Goal: Task Accomplishment & Management: Use online tool/utility

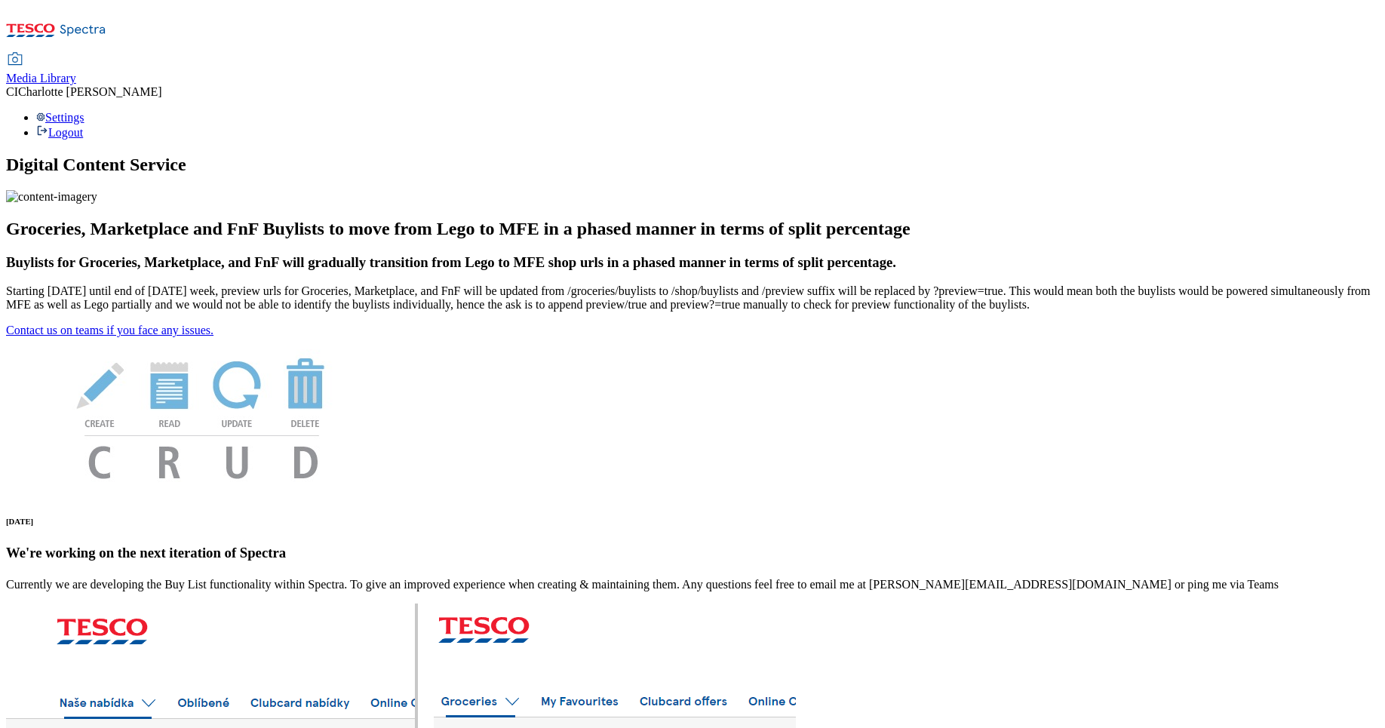
click at [76, 72] on span "Media Library" at bounding box center [41, 78] width 70 height 13
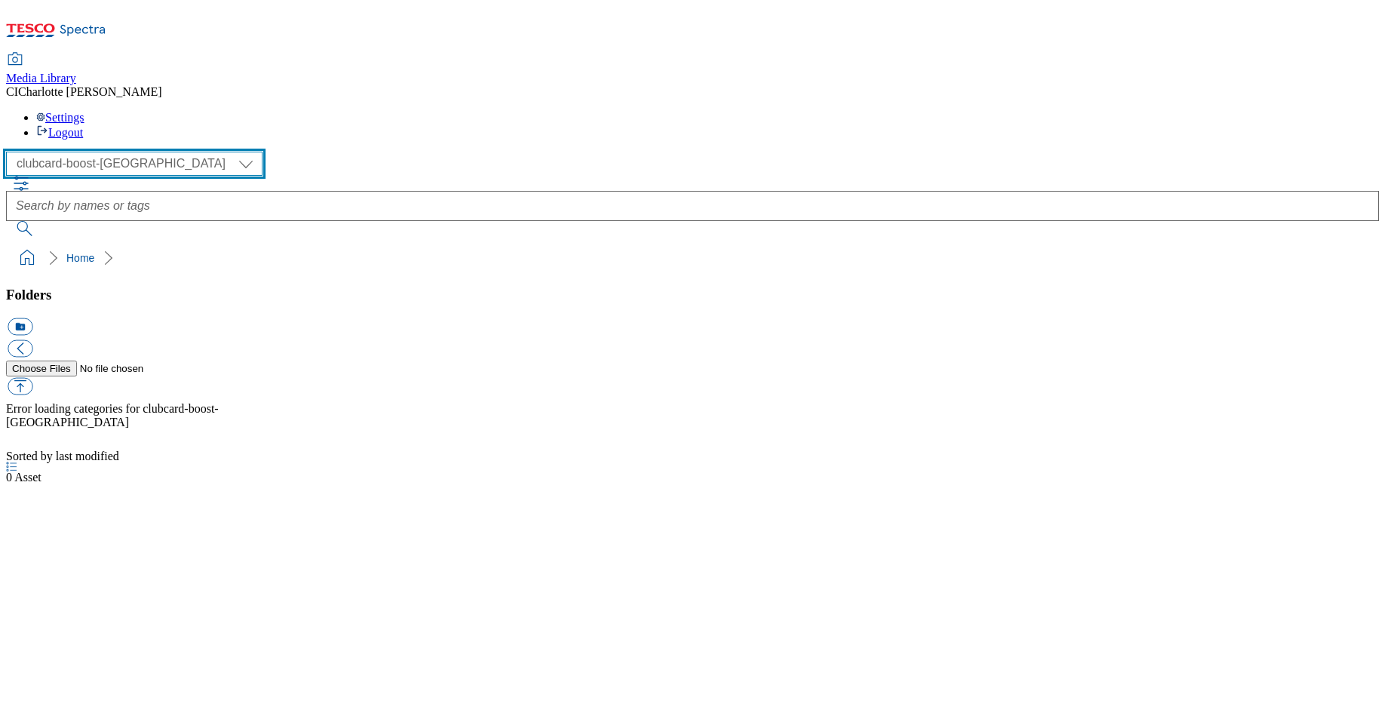
click at [125, 152] on select "Clubcard Boost UK Clubcard Marketing Clubcard ROI clubcard-boost-uk Dotcom [GEO…" at bounding box center [134, 164] width 257 height 24
click at [11, 152] on select "Clubcard Boost UK Clubcard Marketing Clubcard ROI clubcard-boost-uk Dotcom UK G…" at bounding box center [134, 164] width 257 height 24
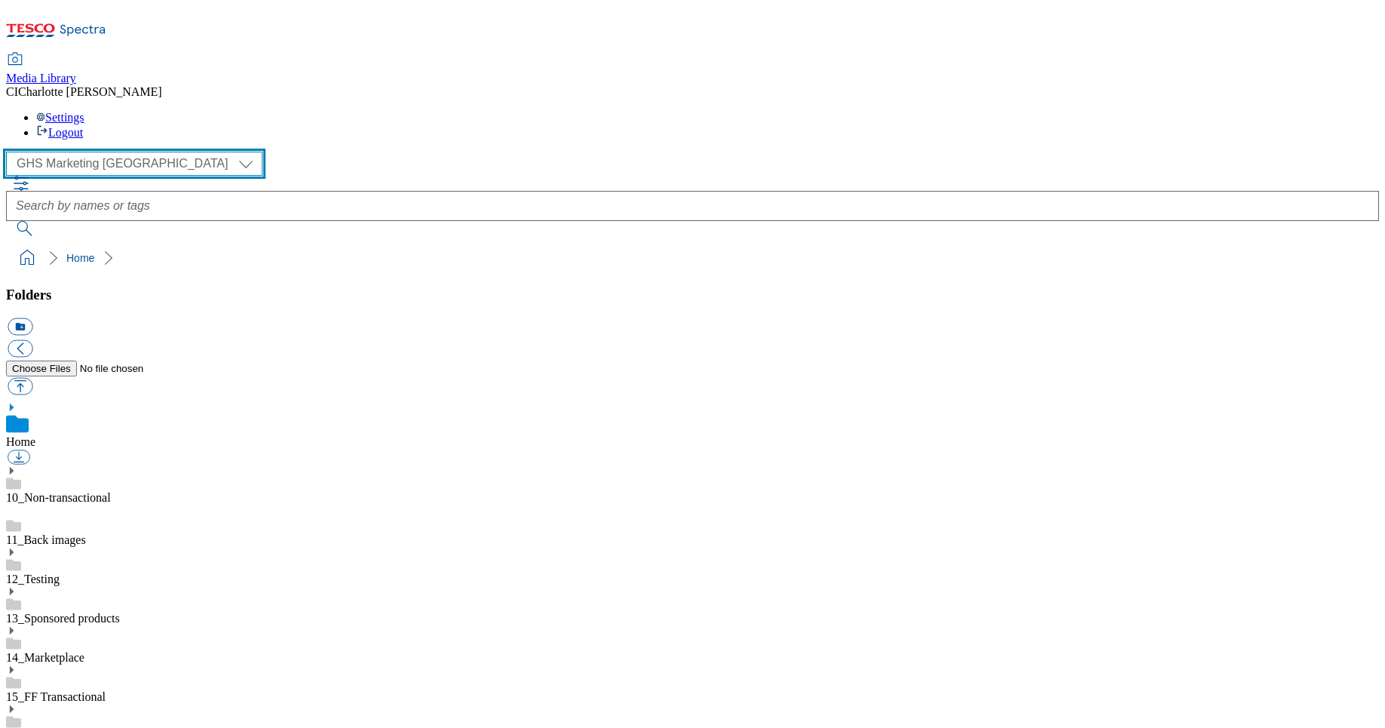
click at [87, 152] on select "Clubcard Boost UK Clubcard Marketing Clubcard ROI clubcard-boost-uk Dotcom [GEO…" at bounding box center [134, 164] width 257 height 24
click at [11, 152] on select "Clubcard Boost UK Clubcard Marketing Clubcard ROI clubcard-boost-uk Dotcom [GEO…" at bounding box center [134, 164] width 257 height 24
click at [69, 152] on select "Clubcard Boost UK Clubcard Marketing Clubcard ROI clubcard-boost-uk Dotcom [GEO…" at bounding box center [134, 164] width 257 height 24
select select "ghs-roi"
click at [11, 152] on select "Clubcard Boost UK Clubcard Marketing Clubcard ROI clubcard-boost-uk Dotcom [GEO…" at bounding box center [134, 164] width 257 height 24
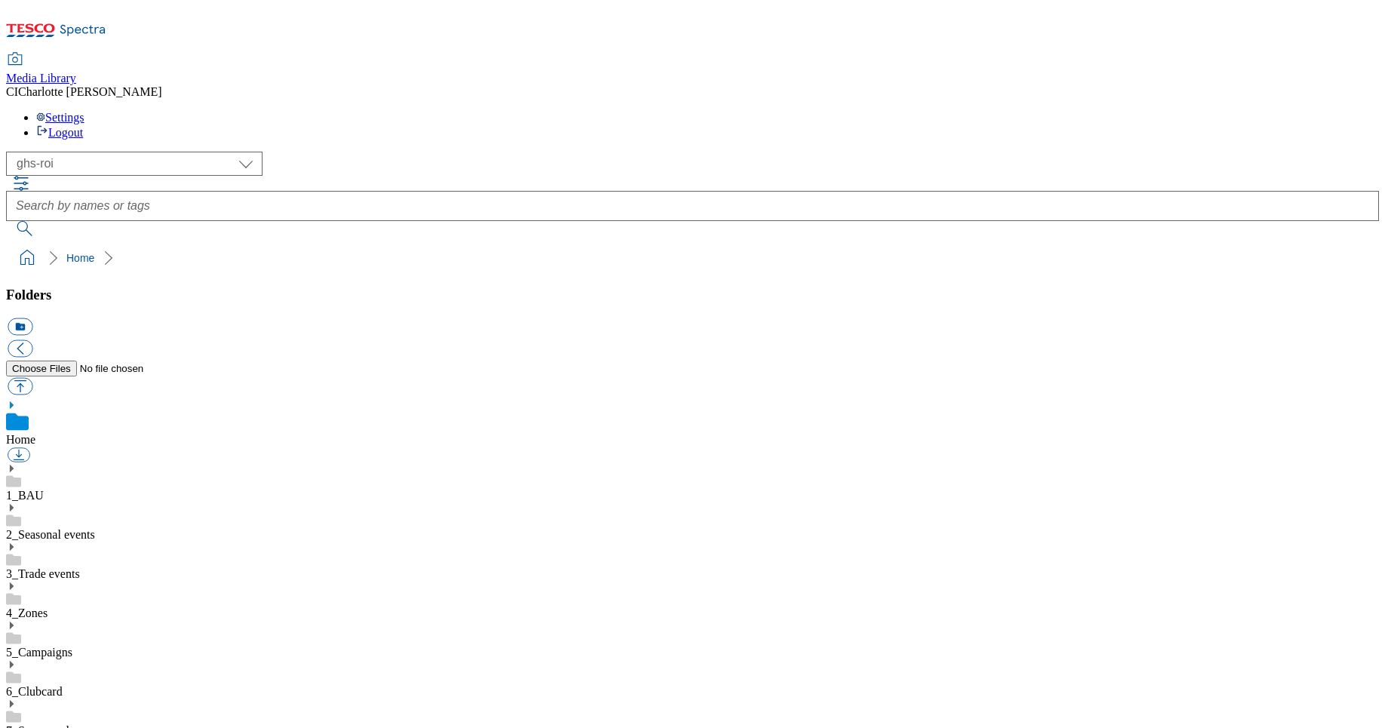
click at [146, 463] on div "1_BAU" at bounding box center [692, 482] width 1373 height 39
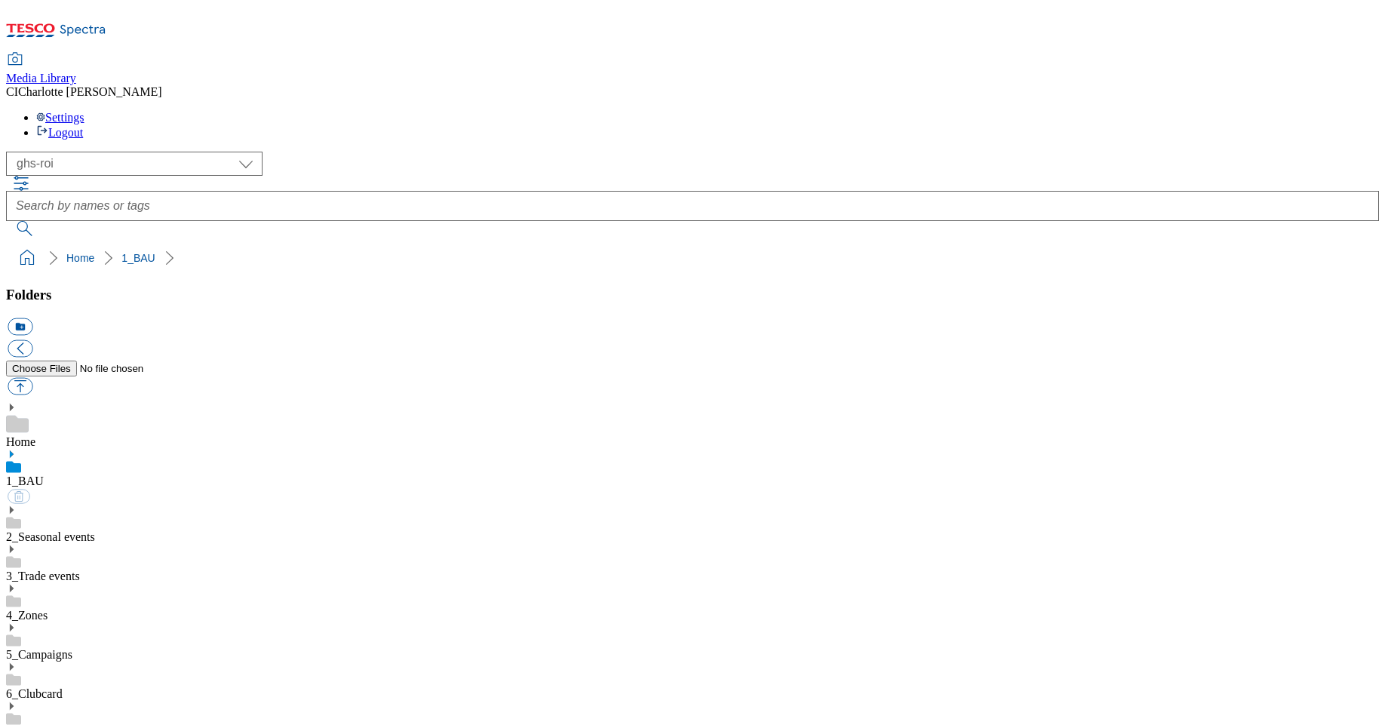
click at [122, 402] on div "Home" at bounding box center [692, 425] width 1373 height 47
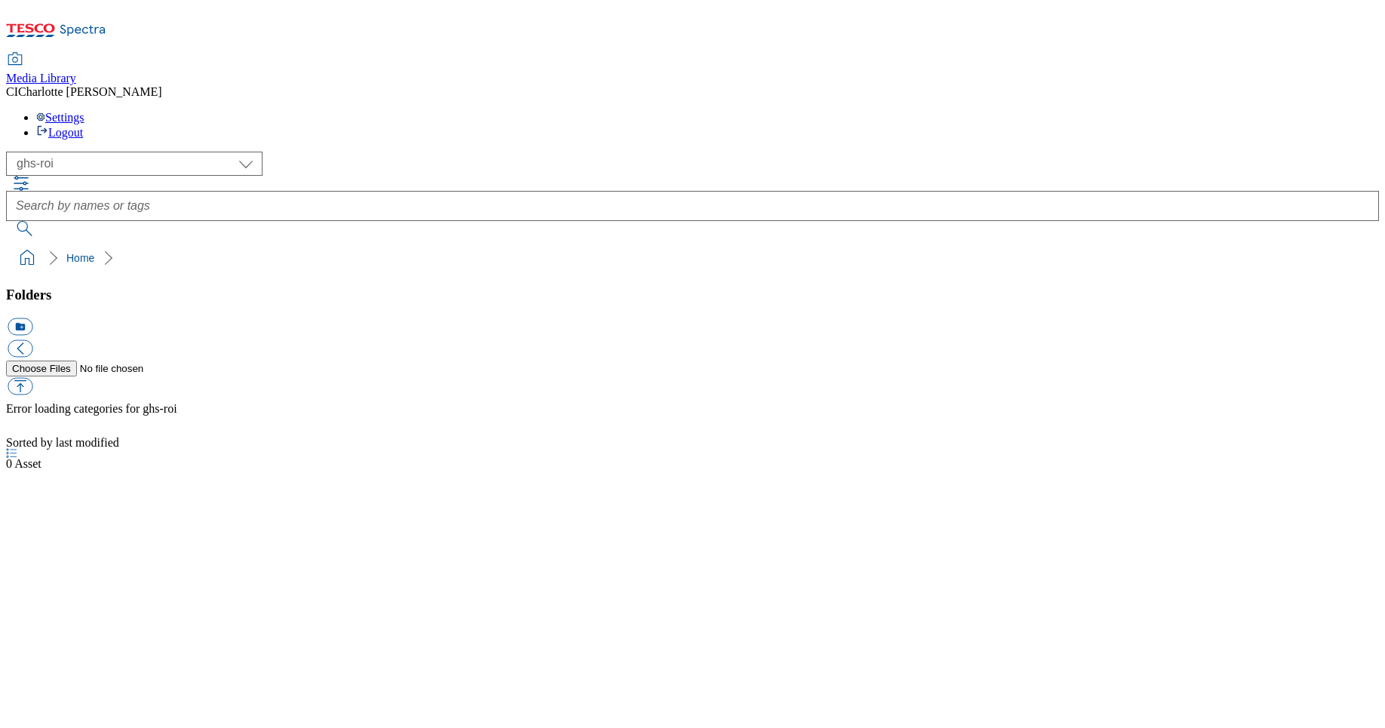
select select "ghs-roi"
click at [162, 85] on span "Charlotte Itzcovitz" at bounding box center [90, 91] width 144 height 13
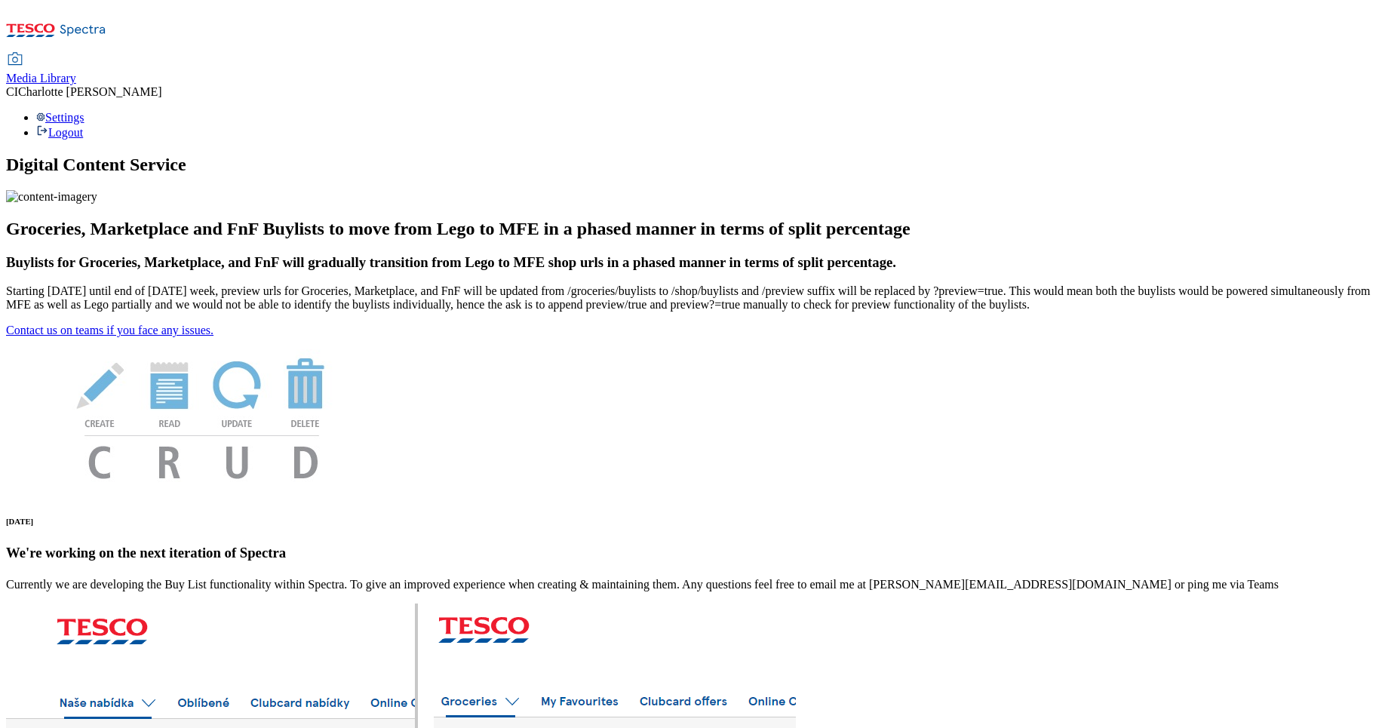
click at [76, 72] on span "Media Library" at bounding box center [41, 78] width 70 height 13
select select "clubcard-boost-uk"
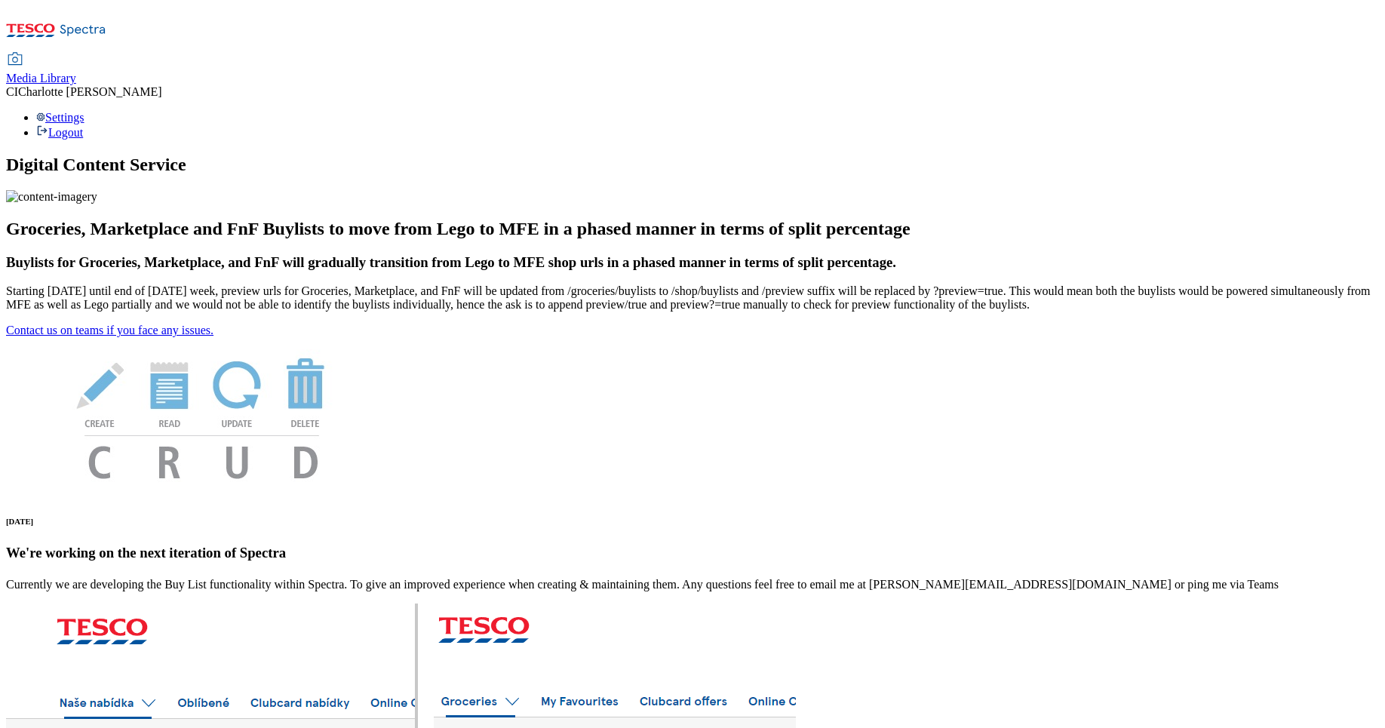
click at [76, 72] on span "Media Library" at bounding box center [41, 78] width 70 height 13
select select "clubcard-boost-[GEOGRAPHIC_DATA]"
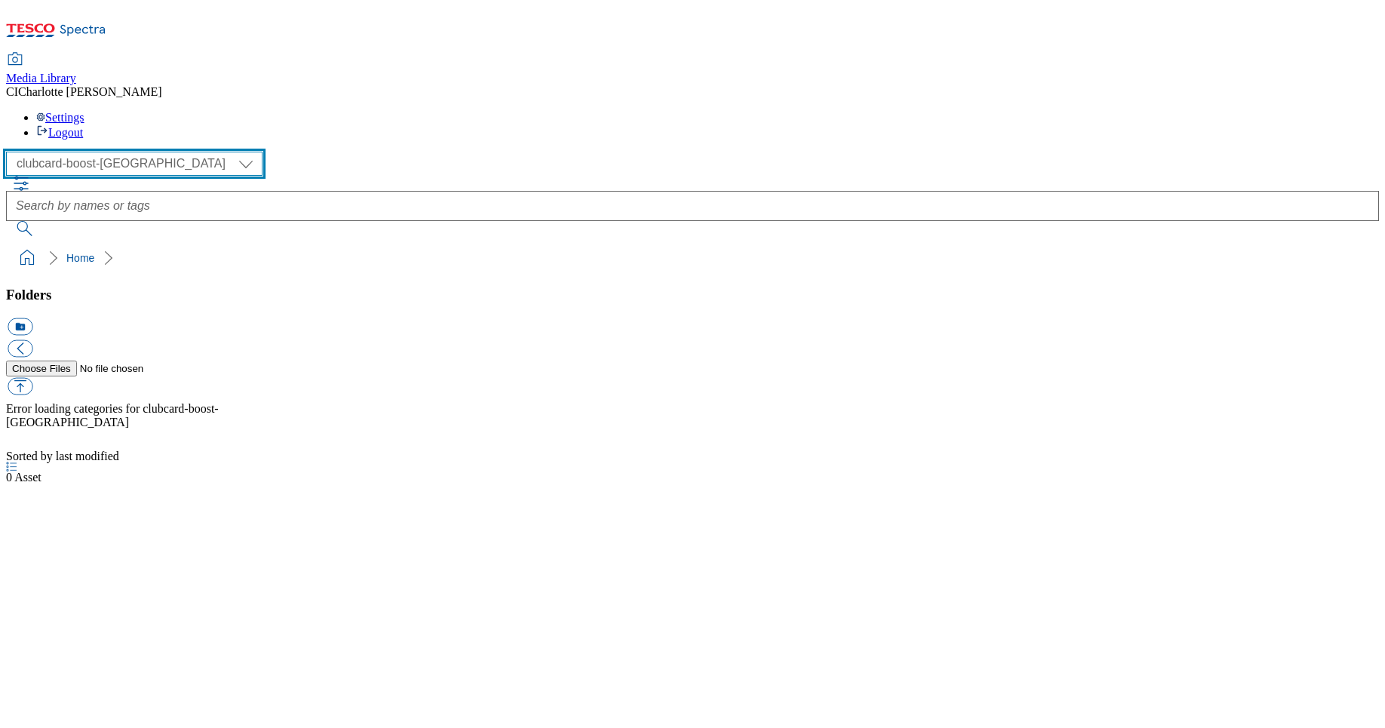
click at [91, 152] on select "Clubcard Boost UK Clubcard Marketing Clubcard ROI clubcard-boost-uk Dotcom [GEO…" at bounding box center [134, 164] width 257 height 24
select select "flare-ghs-roi"
click at [11, 152] on select "Clubcard Boost UK Clubcard Marketing Clubcard ROI clubcard-boost-uk Dotcom [GEO…" at bounding box center [134, 164] width 257 height 24
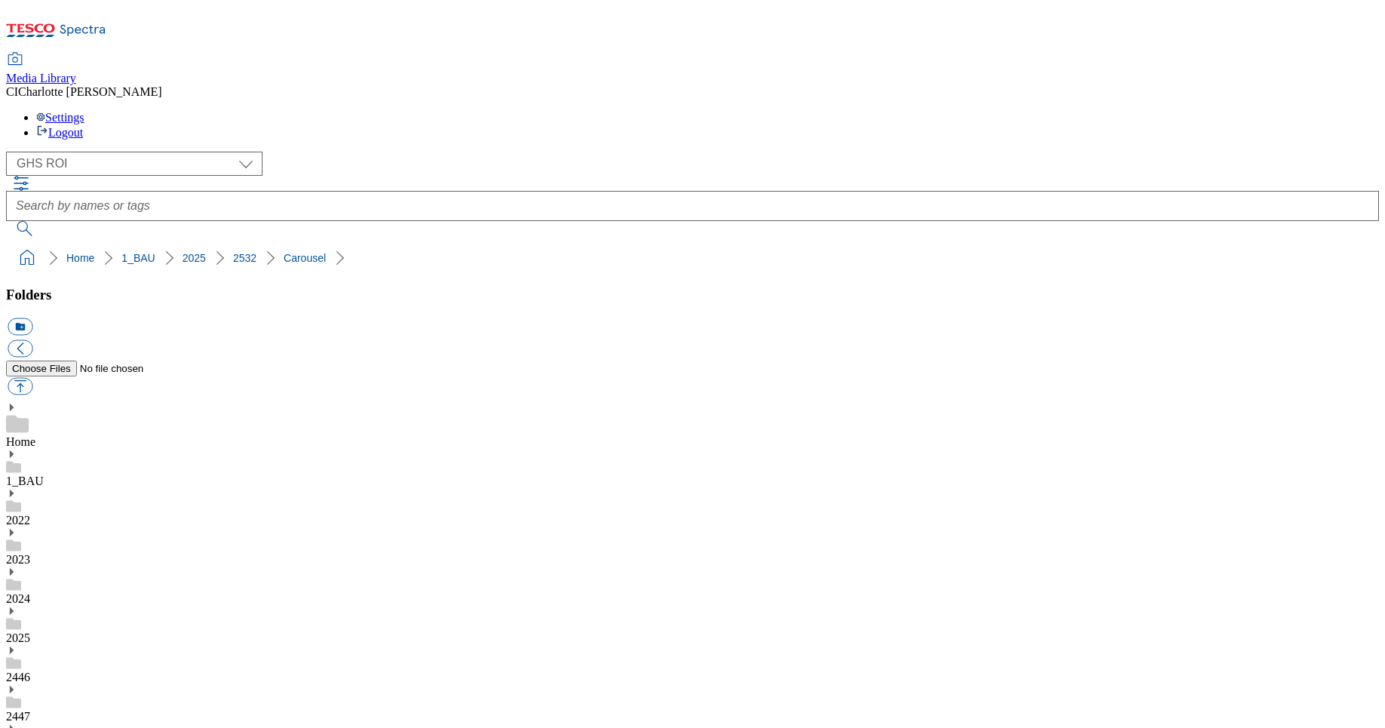
scroll to position [779, 0]
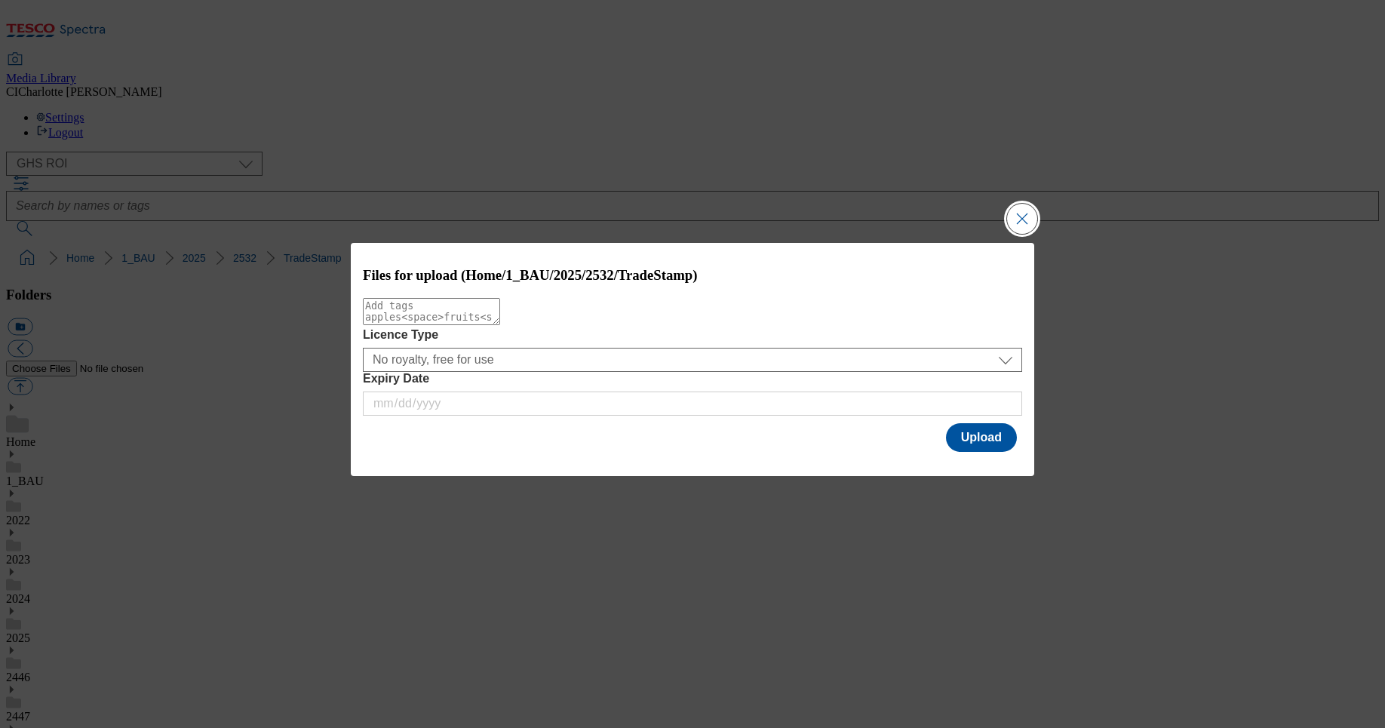
click at [1023, 210] on button "Close Modal" at bounding box center [1022, 219] width 30 height 30
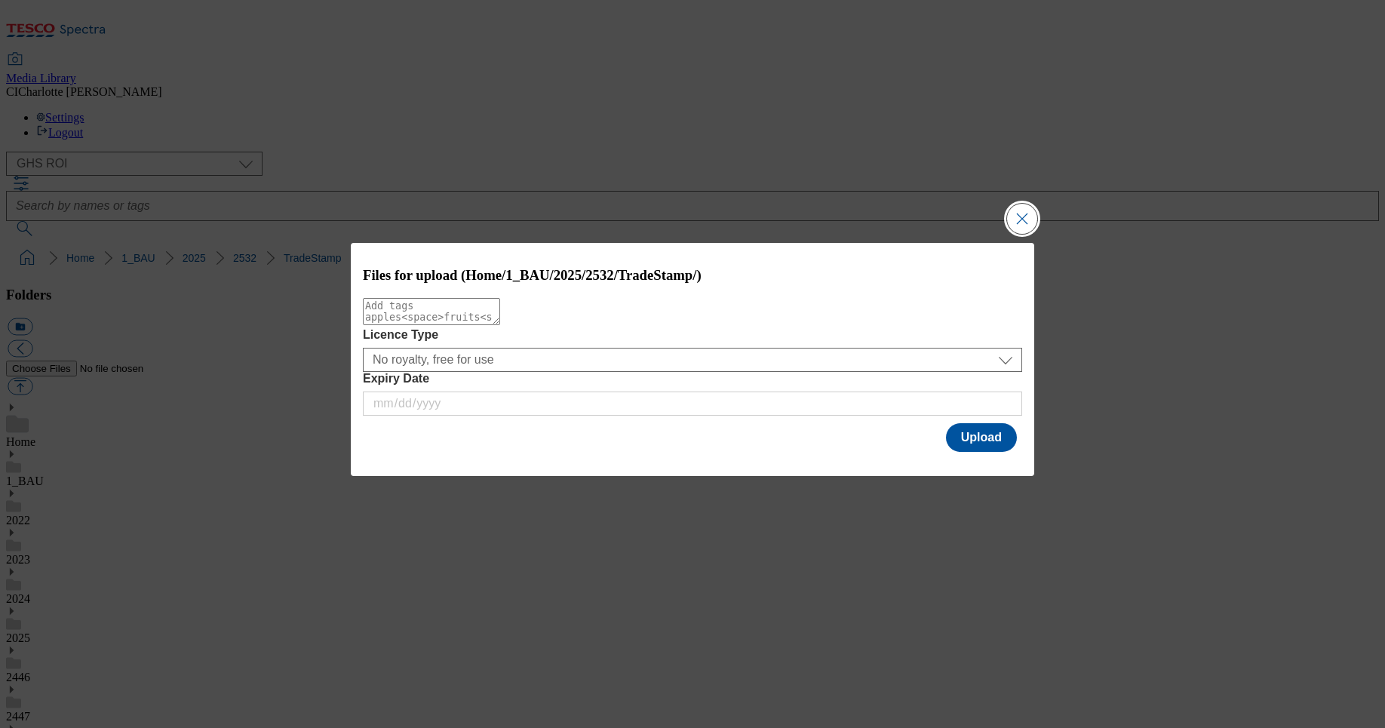
click at [1018, 218] on button "Close Modal" at bounding box center [1022, 219] width 30 height 30
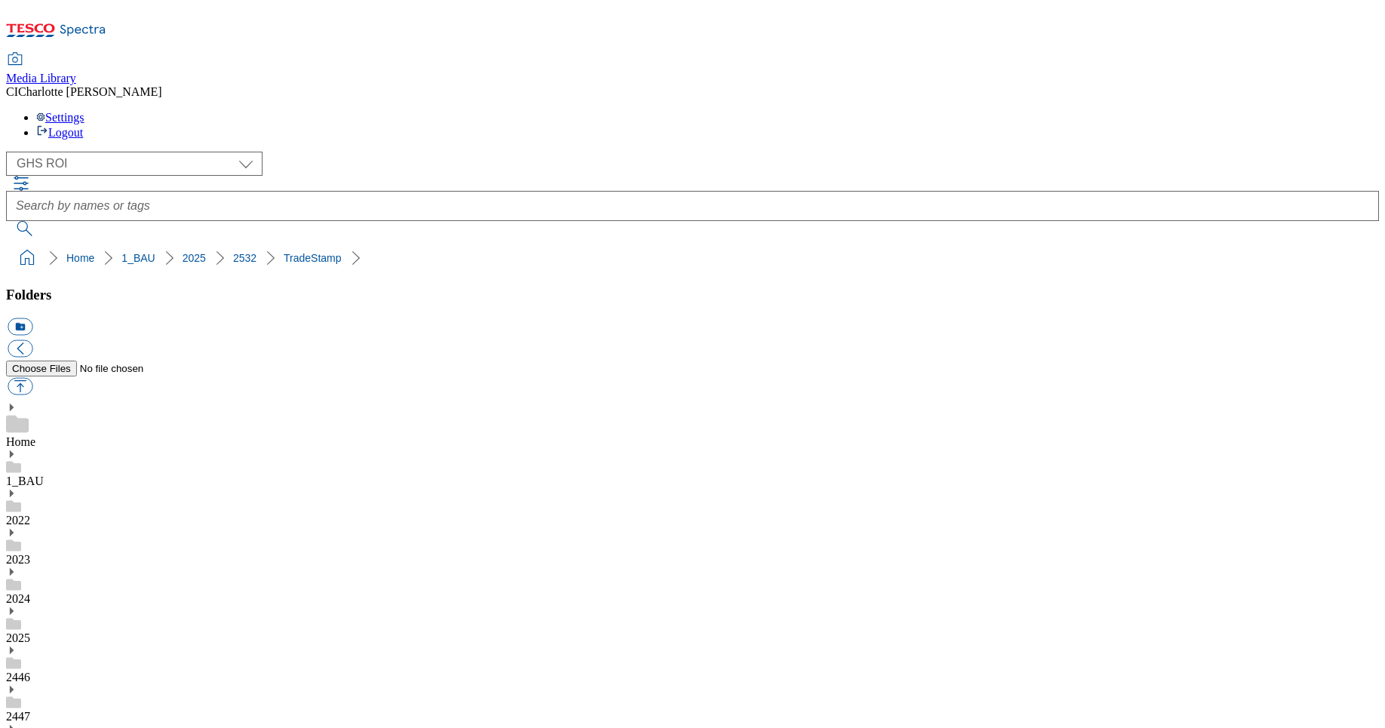
drag, startPoint x: 1175, startPoint y: 484, endPoint x: 962, endPoint y: 481, distance: 212.8
copy div "2532-GHS-TradeStamp-Cadbury.jpg"
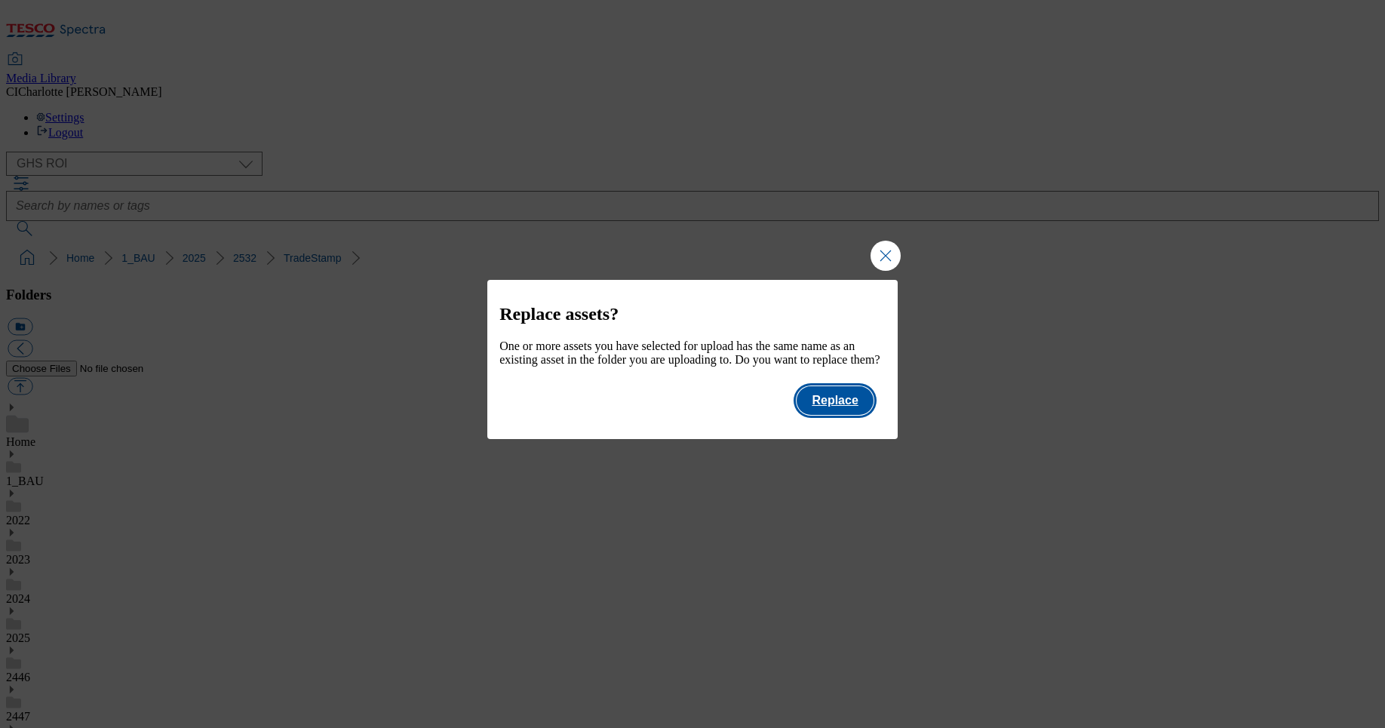
click at [841, 415] on button "Replace" at bounding box center [835, 400] width 76 height 29
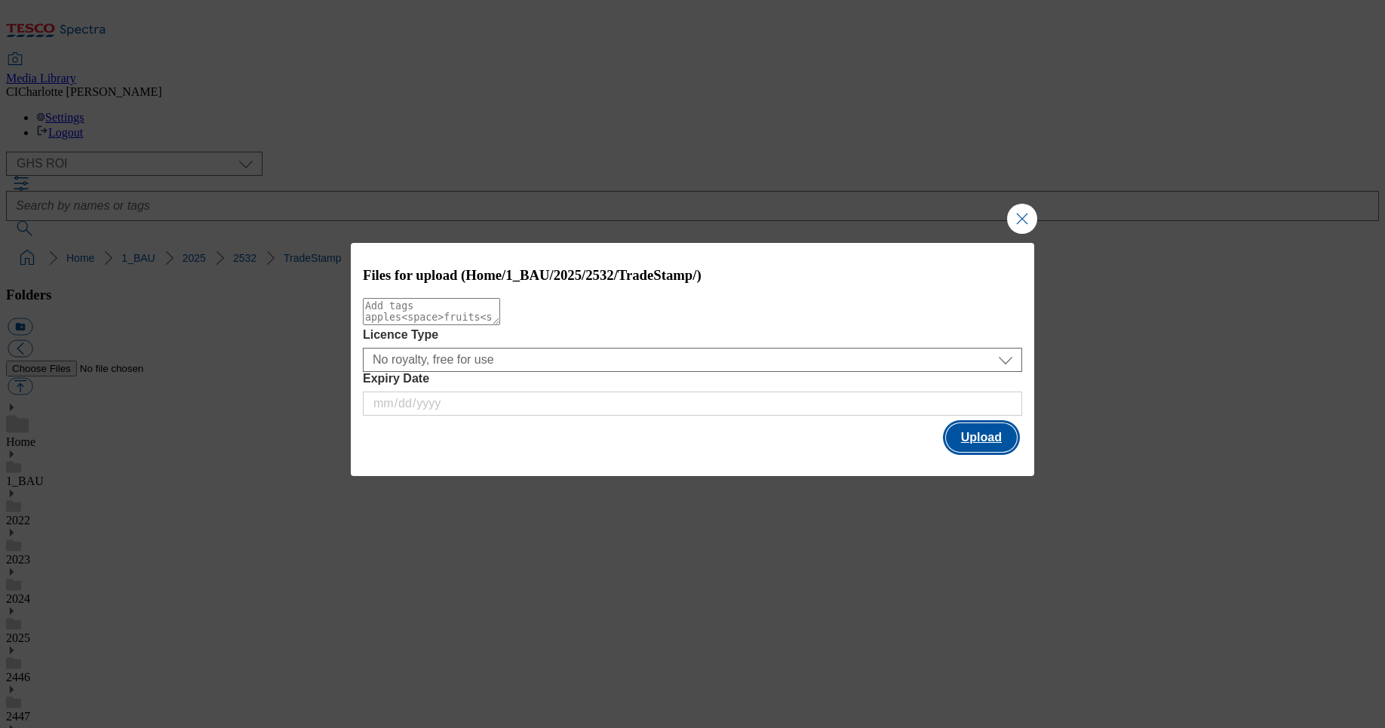
click at [997, 437] on button "Upload" at bounding box center [981, 437] width 71 height 29
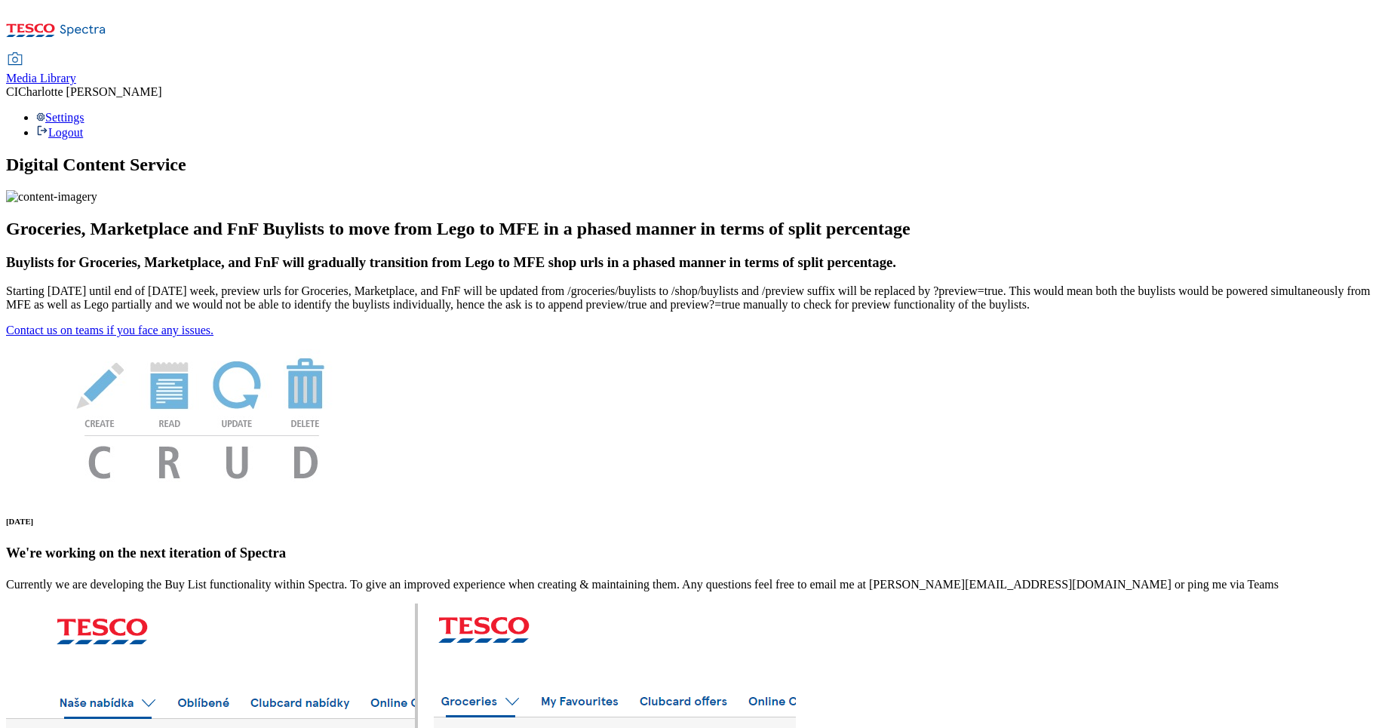
click at [18, 85] on span "CI" at bounding box center [12, 91] width 12 height 13
click at [76, 54] on link "Media Library" at bounding box center [41, 70] width 70 height 32
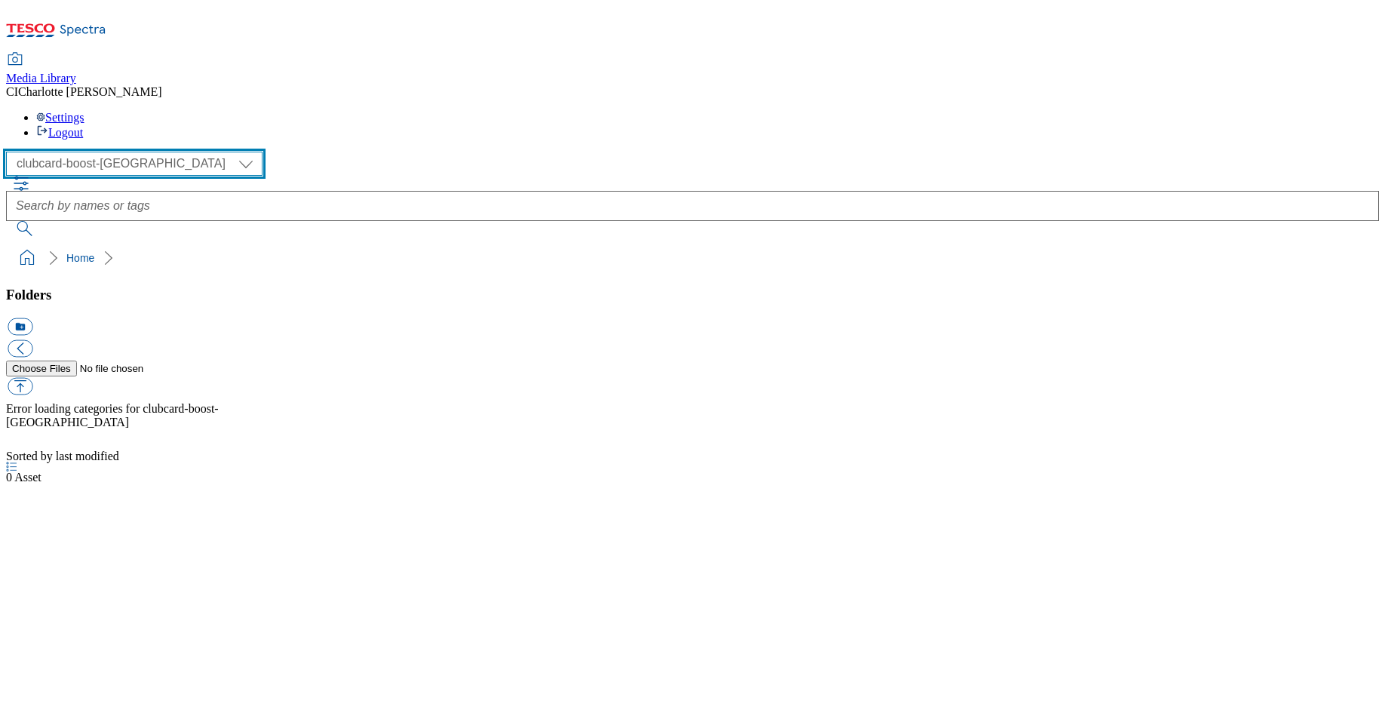
click at [147, 152] on select "Clubcard Boost UK Clubcard Marketing Clubcard ROI clubcard-boost-uk Dotcom [GEO…" at bounding box center [134, 164] width 257 height 24
select select "flare-ghs-mktg"
click at [11, 152] on select "Clubcard Boost UK Clubcard Marketing Clubcard ROI clubcard-boost-uk Dotcom [GEO…" at bounding box center [134, 164] width 257 height 24
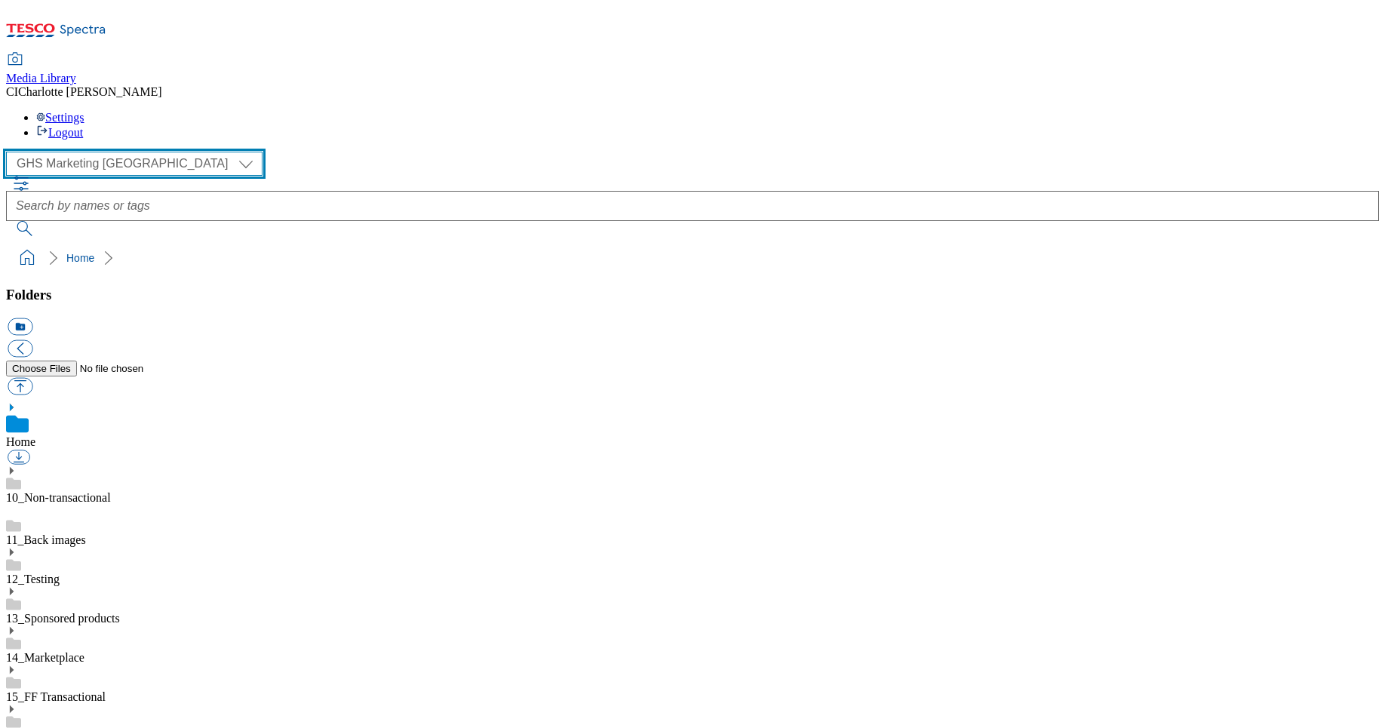
scroll to position [1, 0]
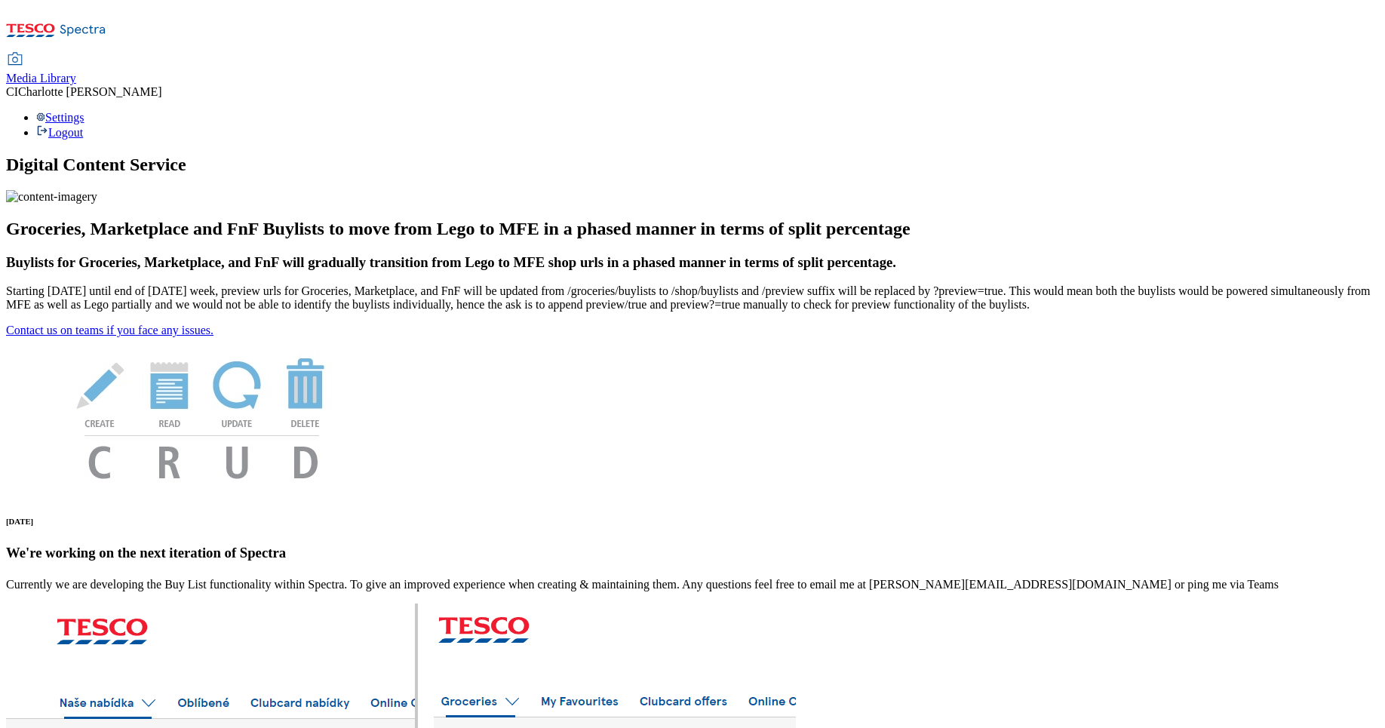
click at [76, 54] on link "Media Library" at bounding box center [41, 70] width 70 height 32
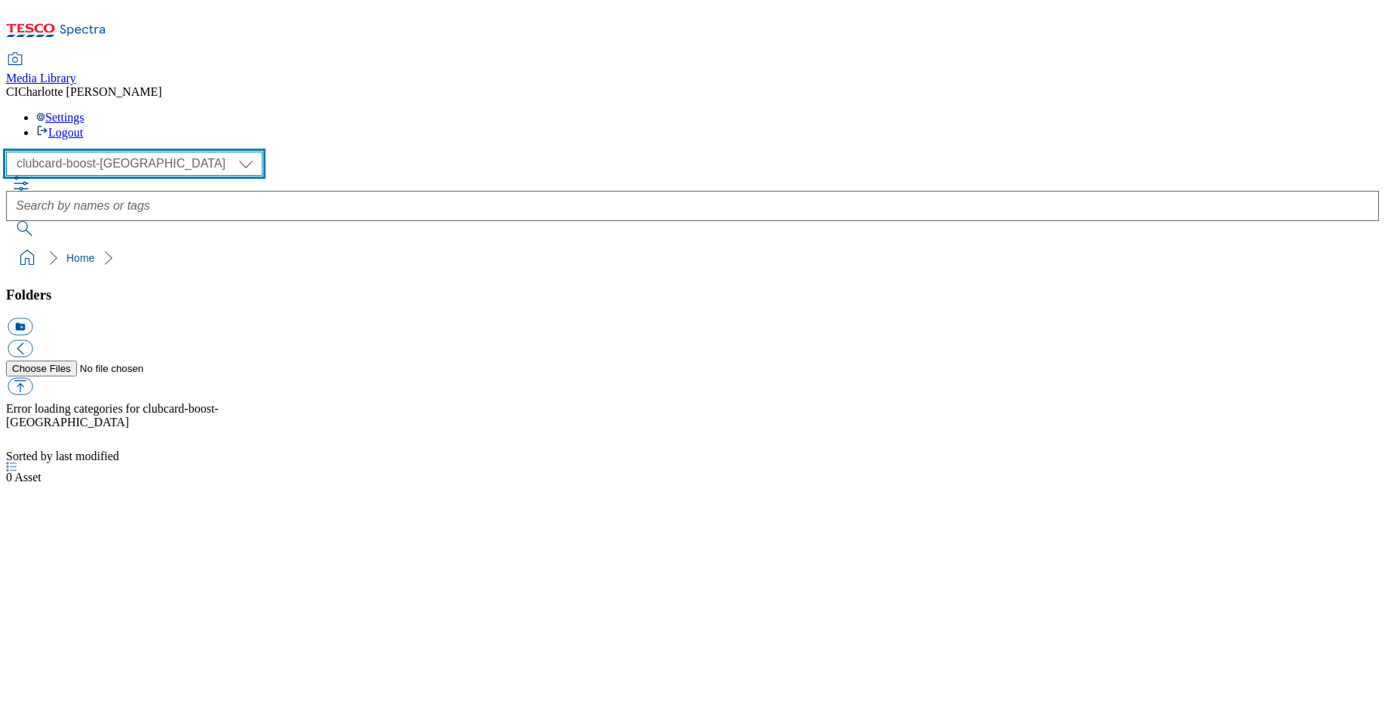
click at [108, 152] on select "Clubcard Boost UK Clubcard Marketing Clubcard ROI clubcard-boost-uk Dotcom [GEO…" at bounding box center [134, 164] width 257 height 24
select select "flare-ghs-roi"
click at [11, 152] on select "Clubcard Boost UK Clubcard Marketing Clubcard ROI clubcard-boost-uk Dotcom [GEO…" at bounding box center [134, 164] width 257 height 24
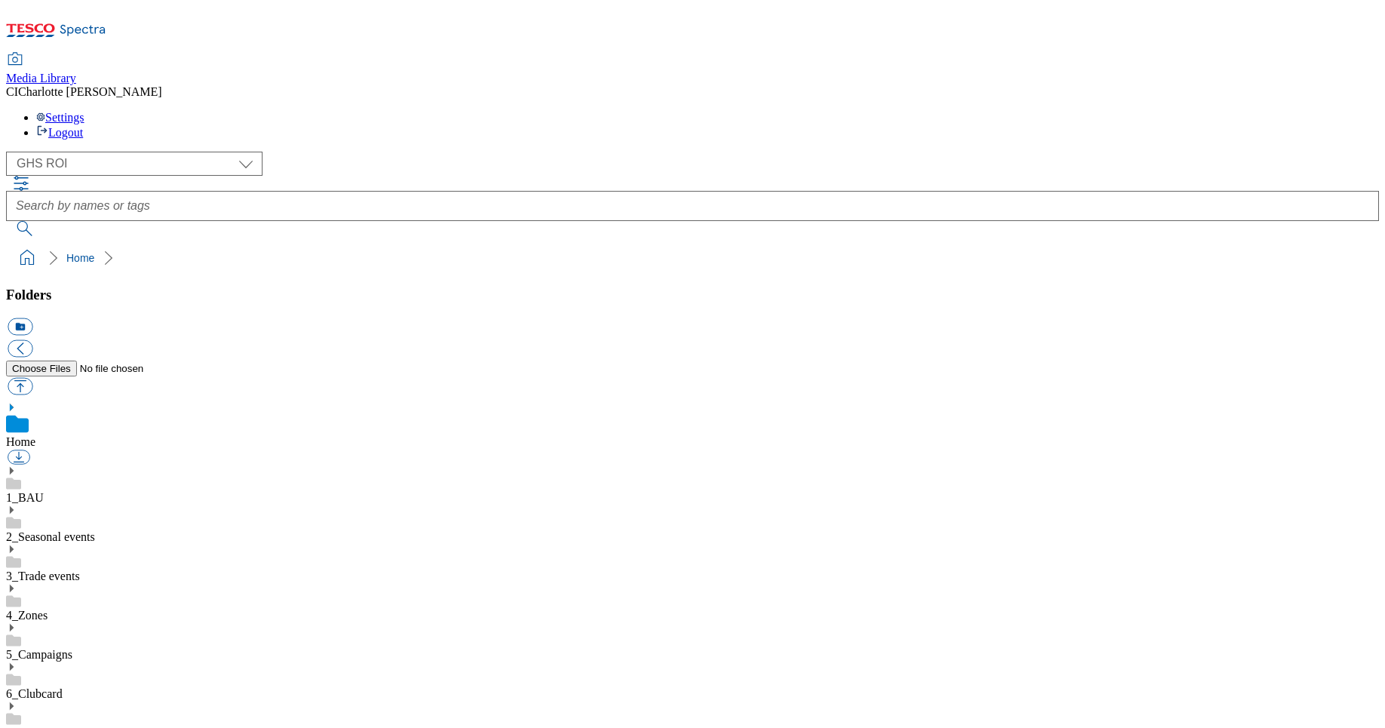
drag, startPoint x: 767, startPoint y: 571, endPoint x: 945, endPoint y: 570, distance: 178.8
